Goal: Information Seeking & Learning: Learn about a topic

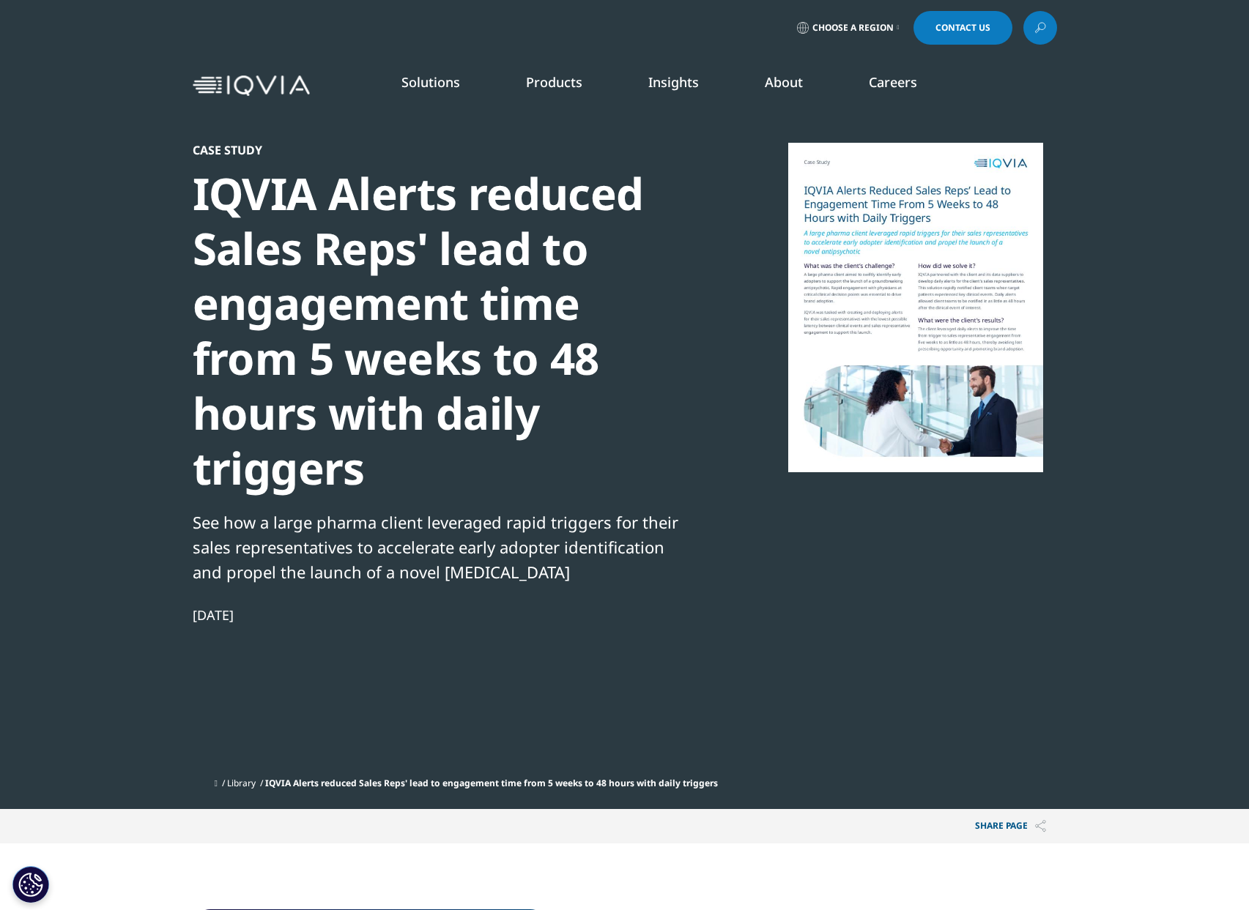
scroll to position [634, 864]
click at [453, 277] on div "IQVIA Alerts reduced Sales Reps' lead to engagement time from 5 weeks to 48 hou…" at bounding box center [444, 331] width 502 height 330
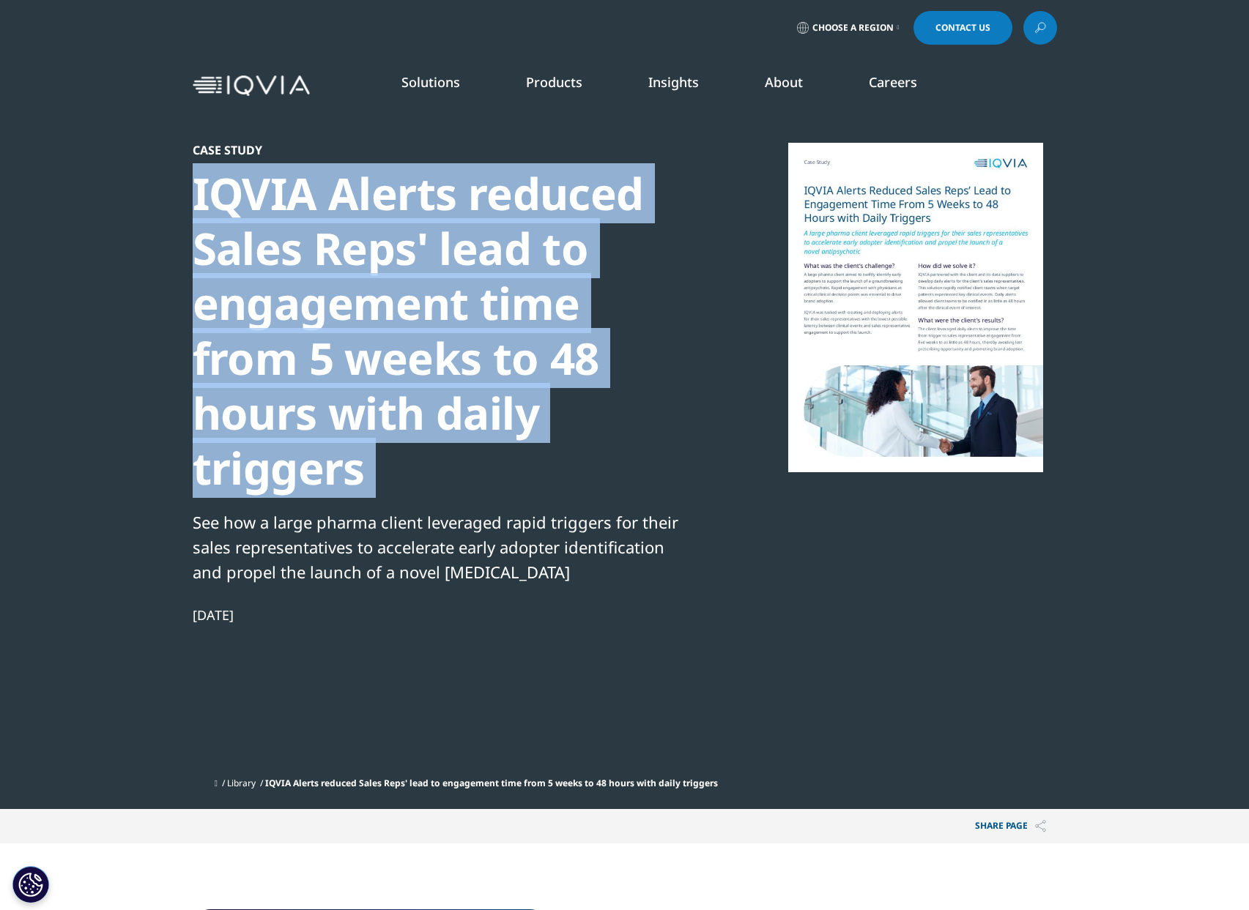
click at [453, 277] on div "IQVIA Alerts reduced Sales Reps' lead to engagement time from 5 weeks to 48 hou…" at bounding box center [444, 331] width 502 height 330
click at [517, 343] on div "IQVIA Alerts reduced Sales Reps' lead to engagement time from 5 weeks to 48 hou…" at bounding box center [444, 331] width 502 height 330
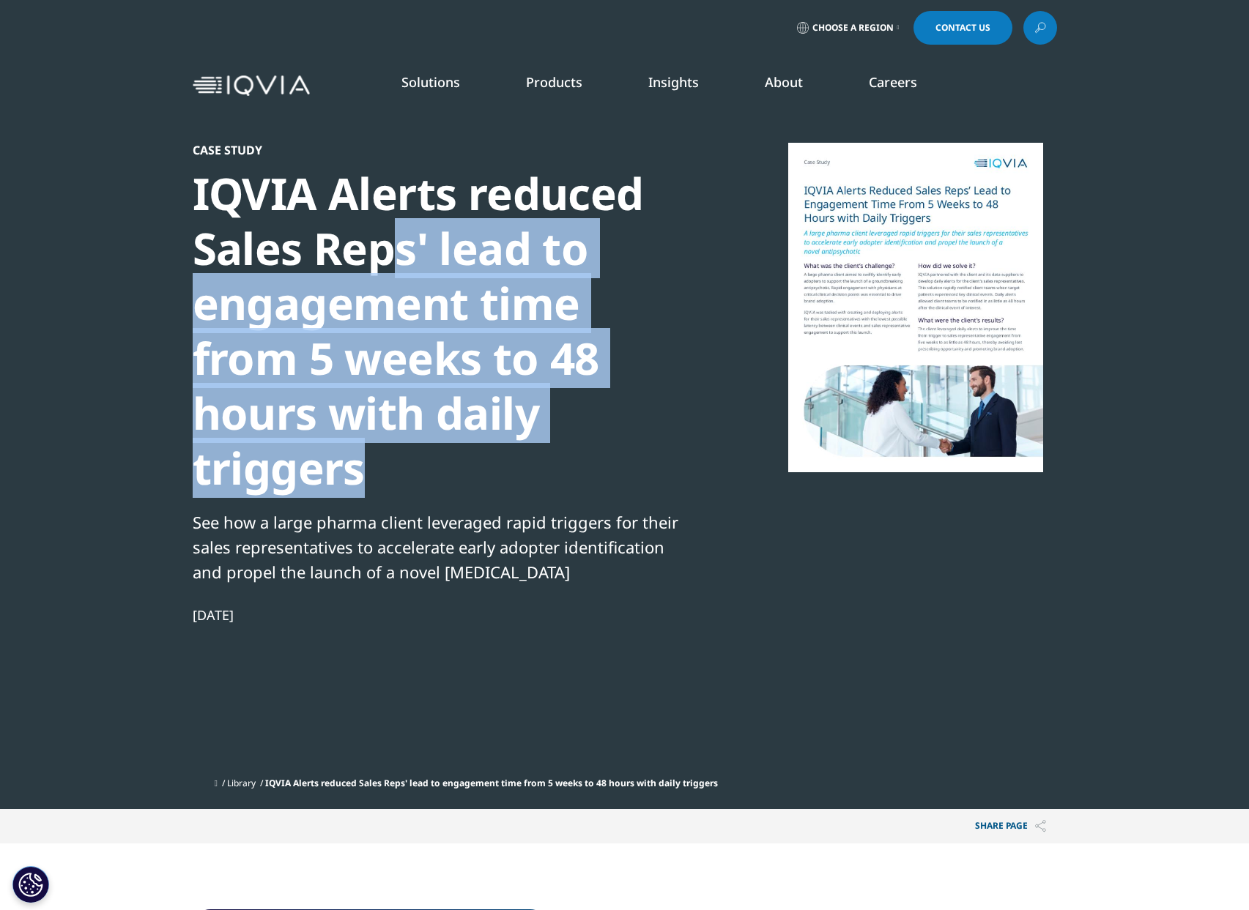
drag, startPoint x: 405, startPoint y: 275, endPoint x: 592, endPoint y: 416, distance: 234.2
click at [592, 416] on div "IQVIA Alerts reduced Sales Reps' lead to engagement time from 5 weeks to 48 hou…" at bounding box center [444, 331] width 502 height 330
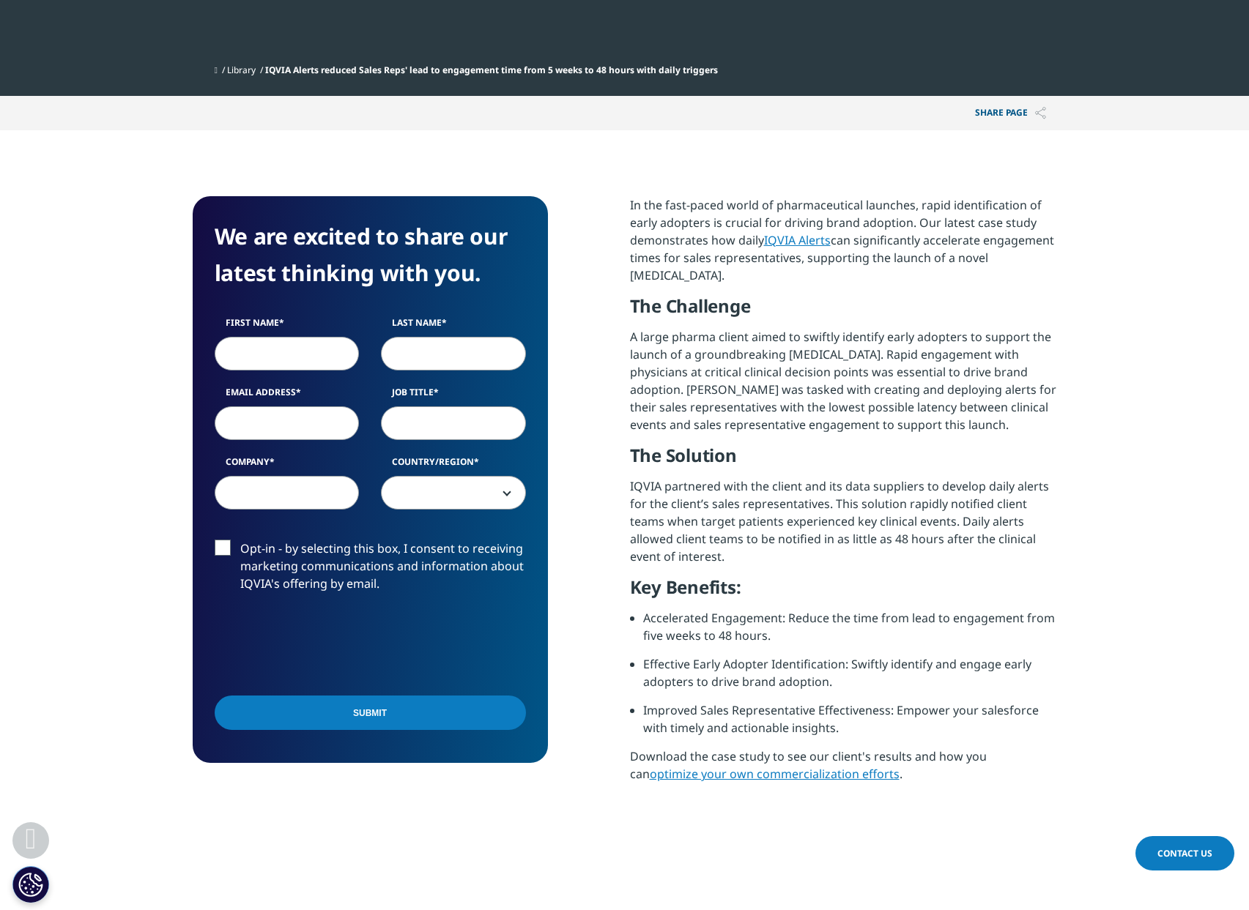
scroll to position [721, 0]
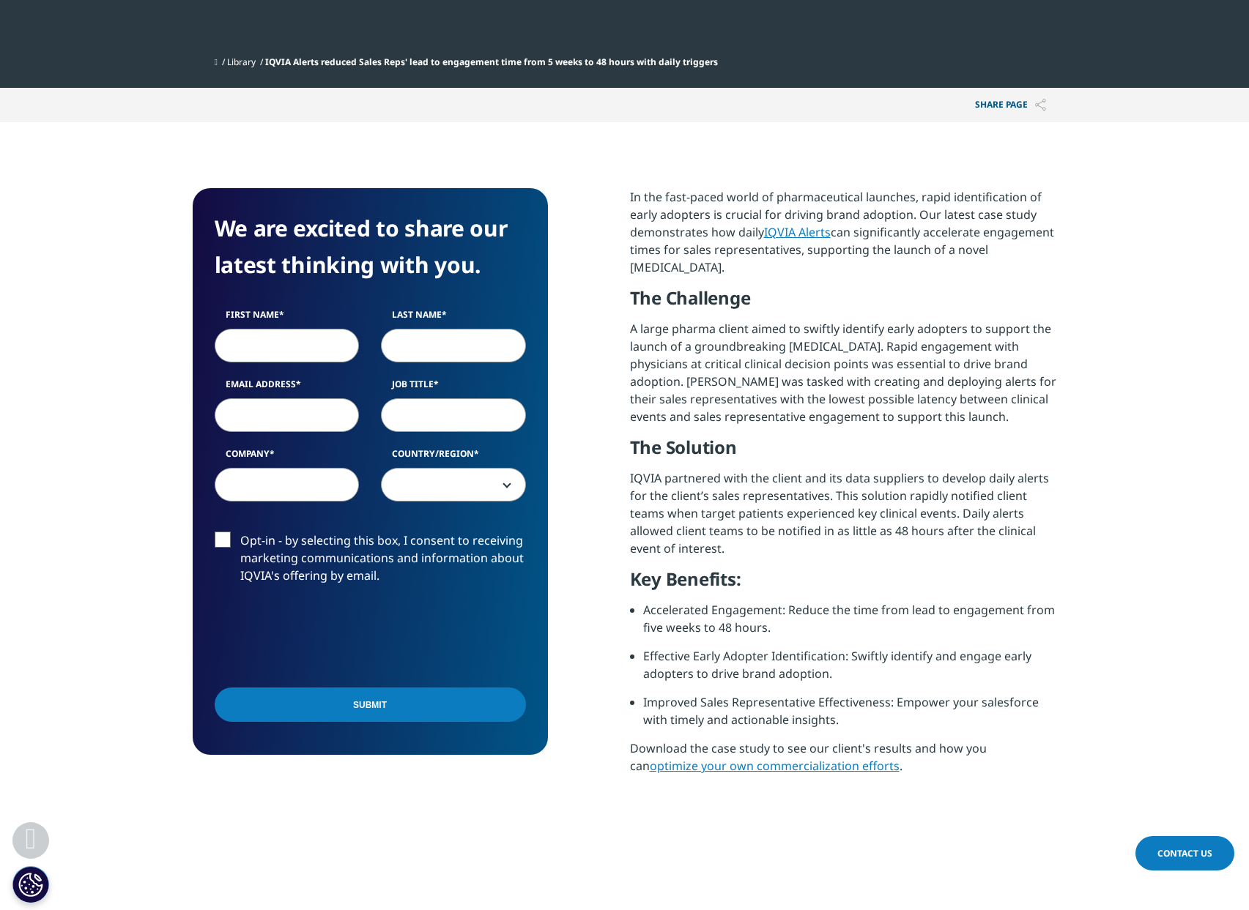
drag, startPoint x: 813, startPoint y: 524, endPoint x: 751, endPoint y: 420, distance: 121.5
click at [751, 420] on div "In the fast-paced world of pharmaceutical launches, rapid identification of ear…" at bounding box center [843, 487] width 427 height 598
click at [751, 469] on p "IQVIA partnered with the client and its data suppliers to develop daily alerts …" at bounding box center [843, 518] width 427 height 99
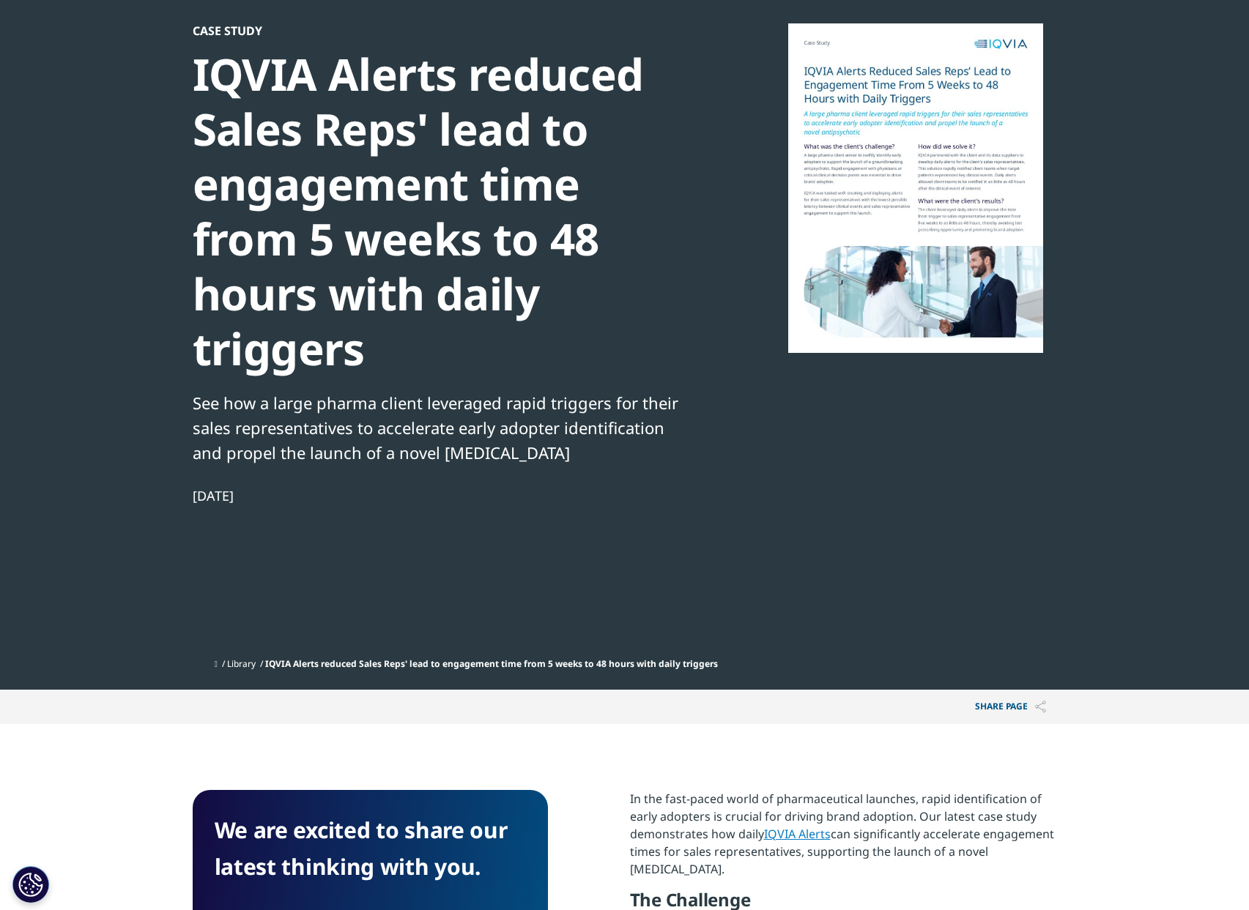
scroll to position [0, 0]
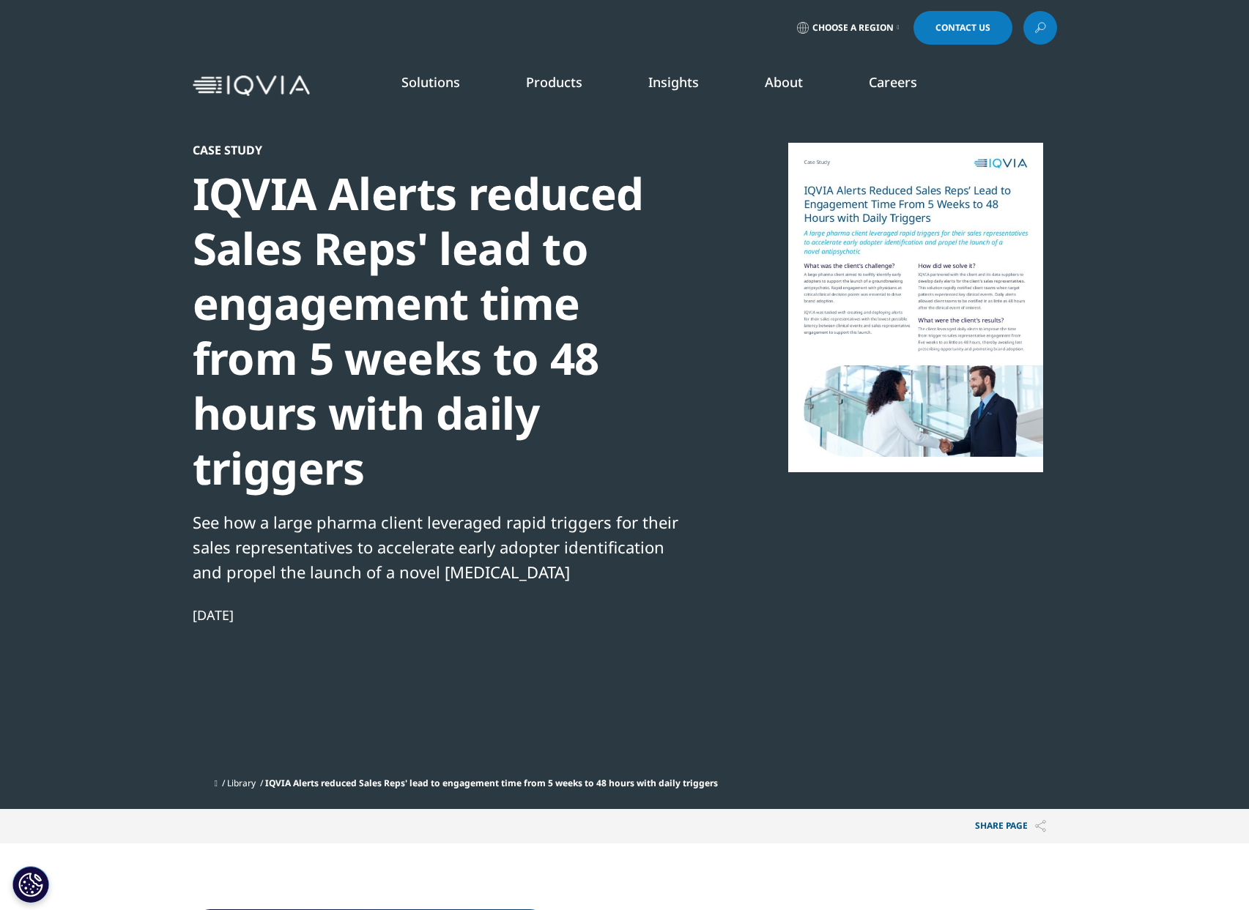
click at [866, 308] on div at bounding box center [915, 308] width 283 height 330
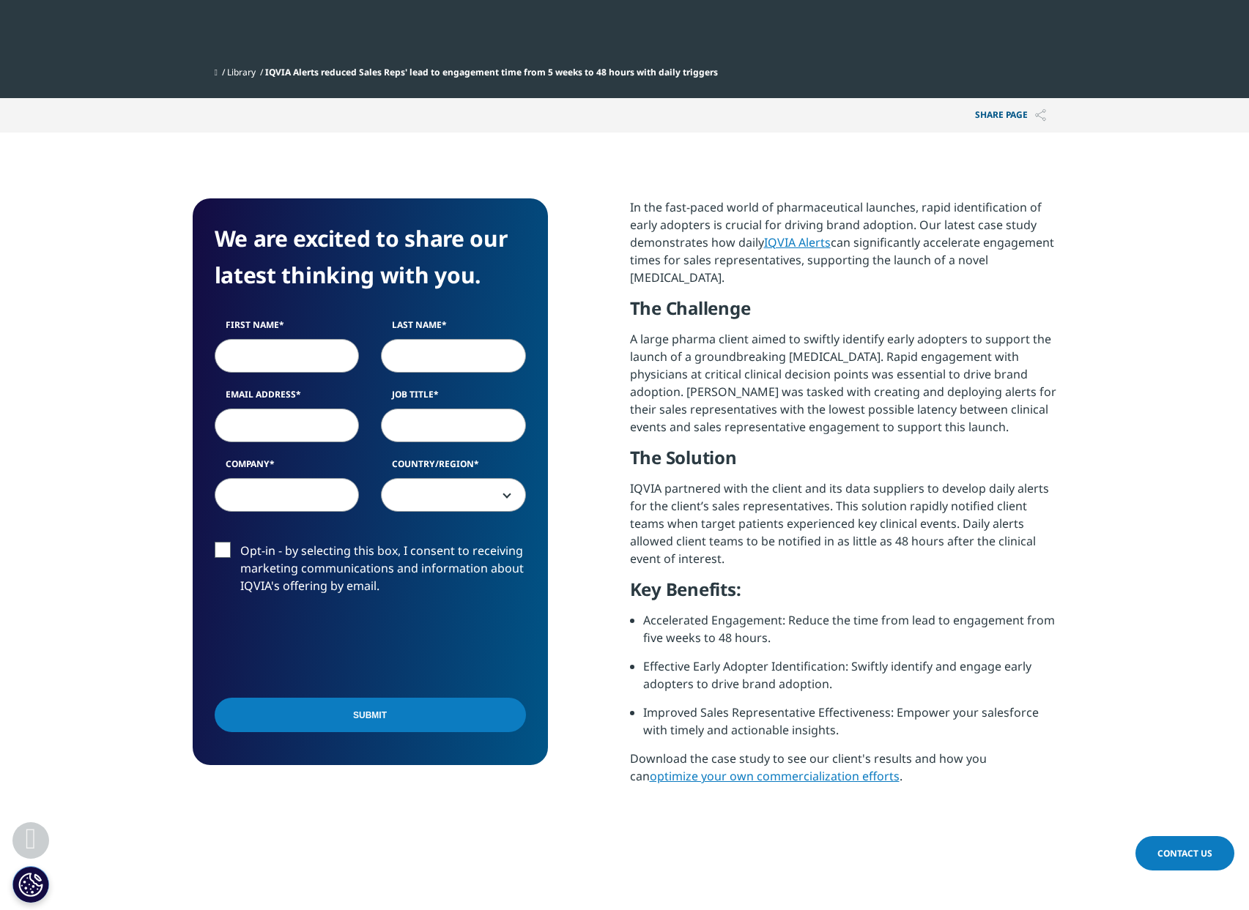
scroll to position [710, 0]
